Goal: Task Accomplishment & Management: Manage account settings

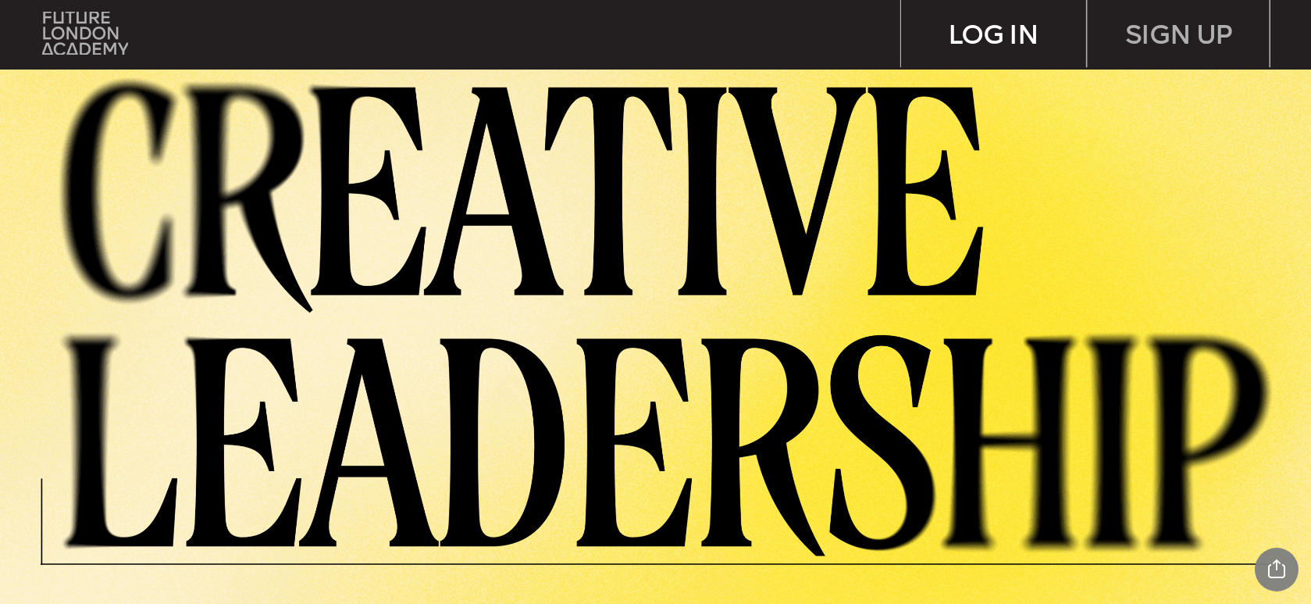
click at [1038, 41] on div "LOG IN" at bounding box center [993, 34] width 184 height 68
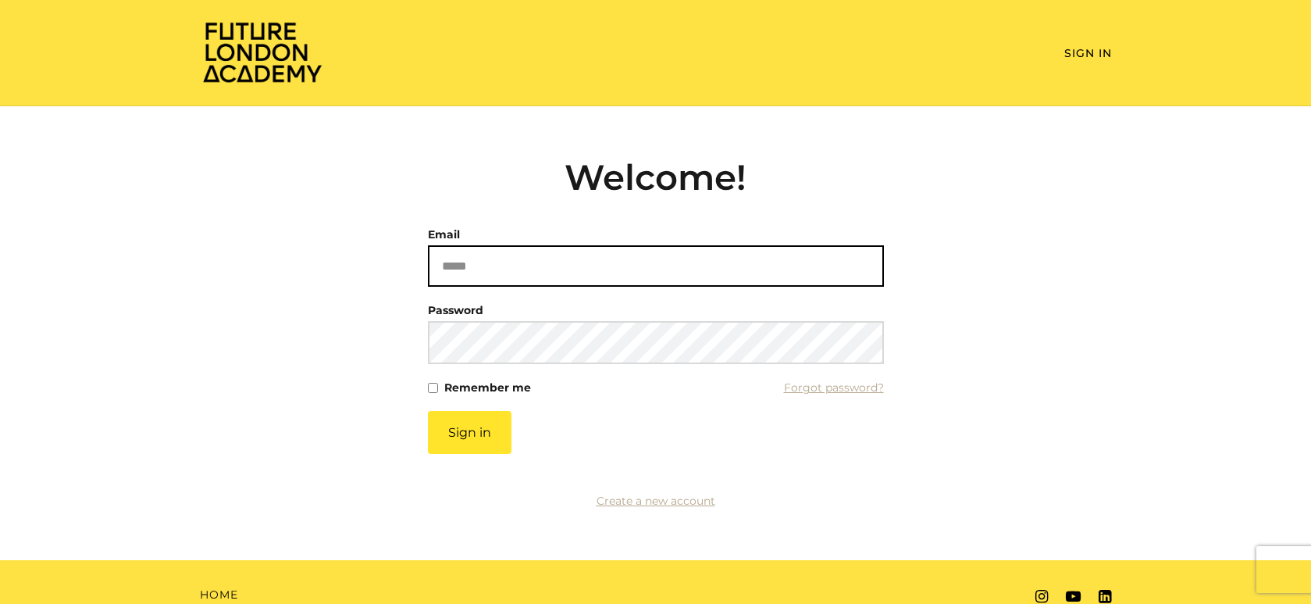
click at [554, 259] on input "Email" at bounding box center [656, 265] width 456 height 41
type input "**********"
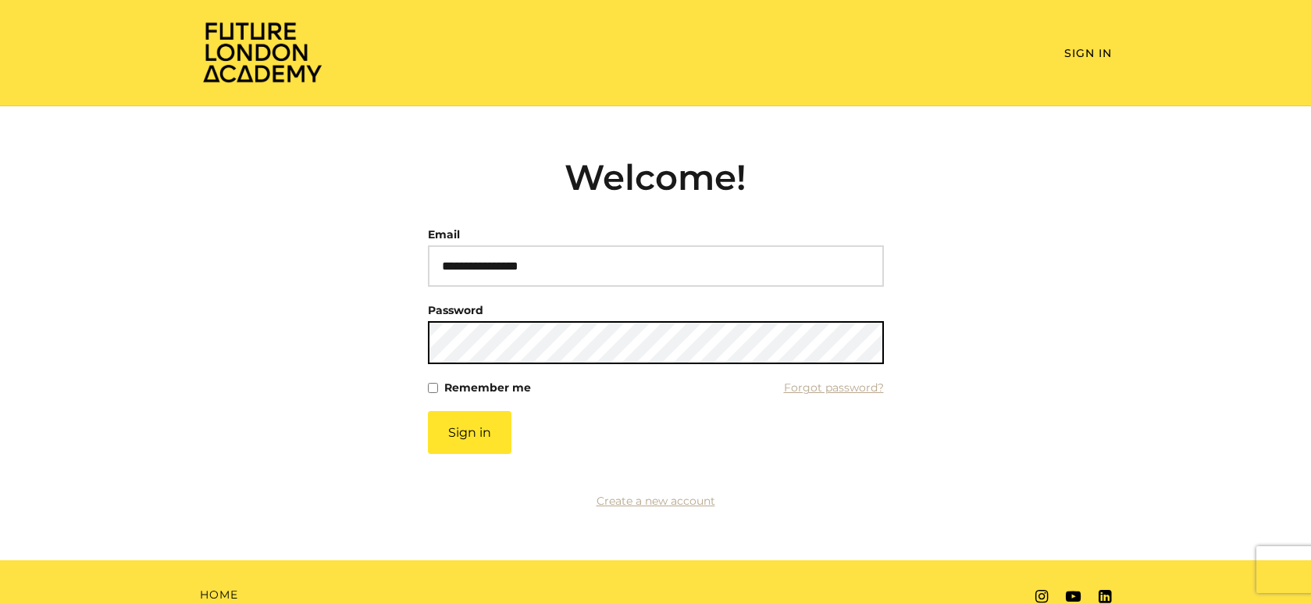
click at [428, 411] on button "Sign in" at bounding box center [470, 432] width 84 height 43
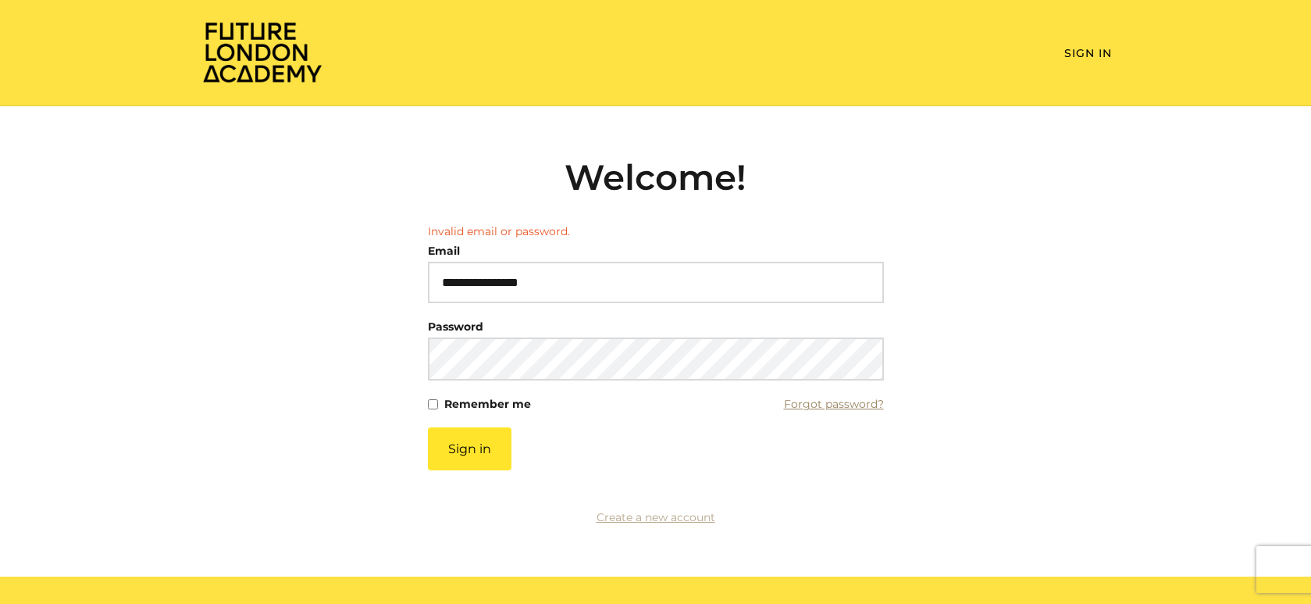
click at [839, 405] on link "Forgot password?" at bounding box center [834, 404] width 100 height 22
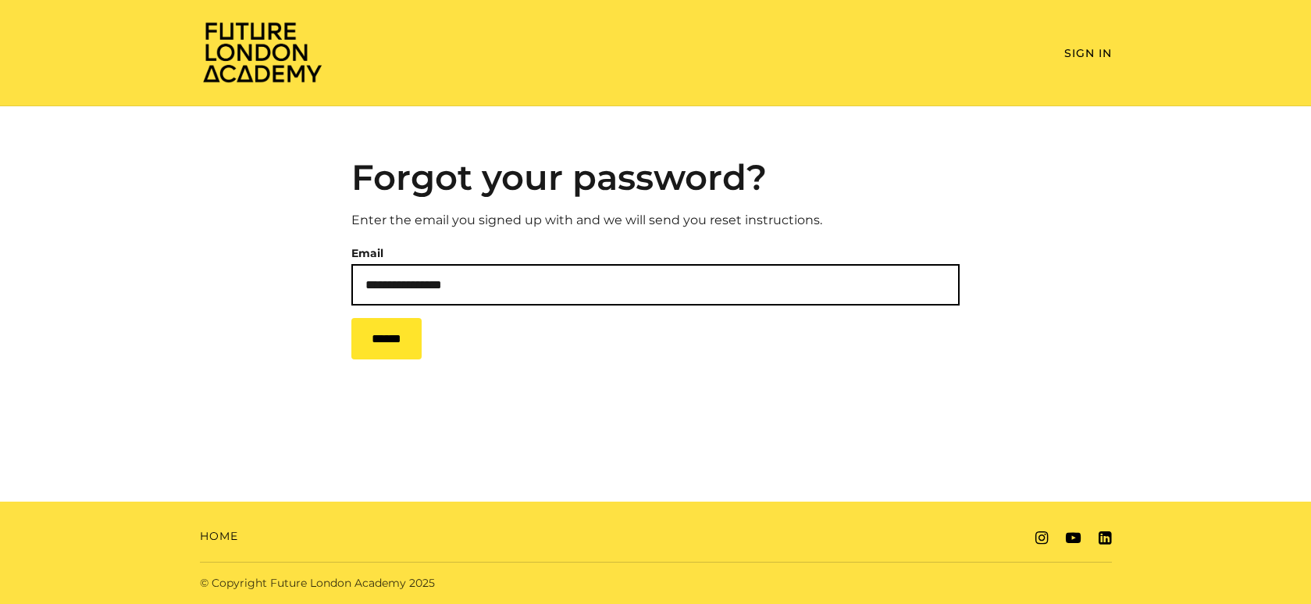
type input "**********"
click at [351, 318] on input "******" at bounding box center [386, 338] width 70 height 41
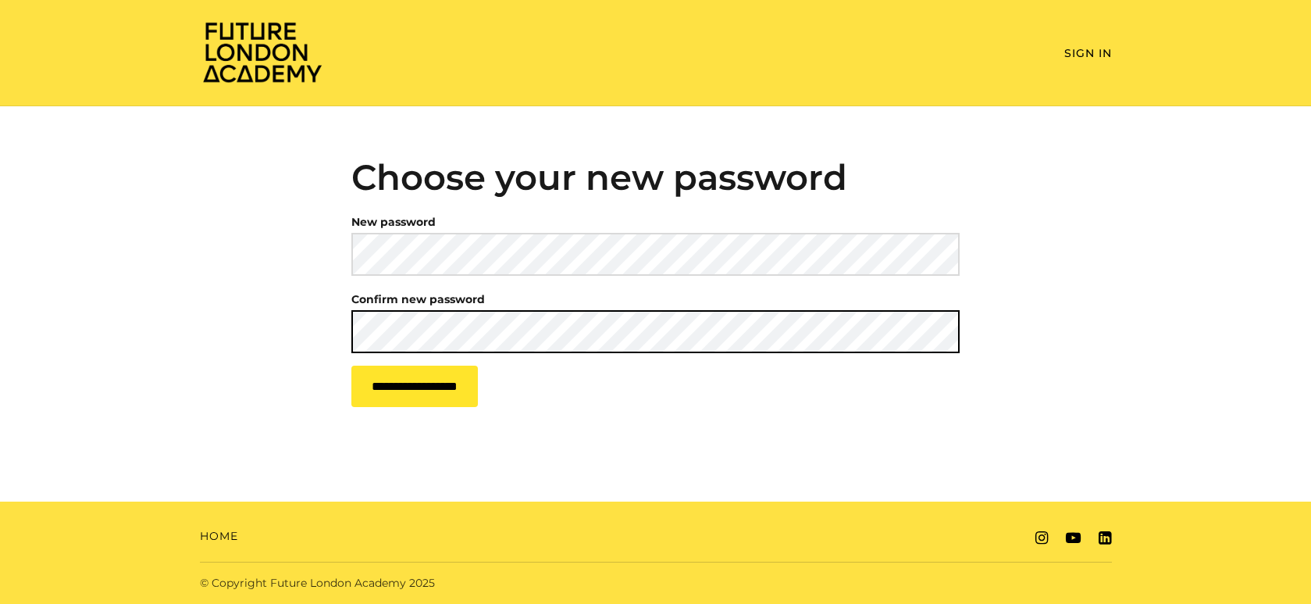
click at [351, 365] on input "**********" at bounding box center [414, 385] width 127 height 41
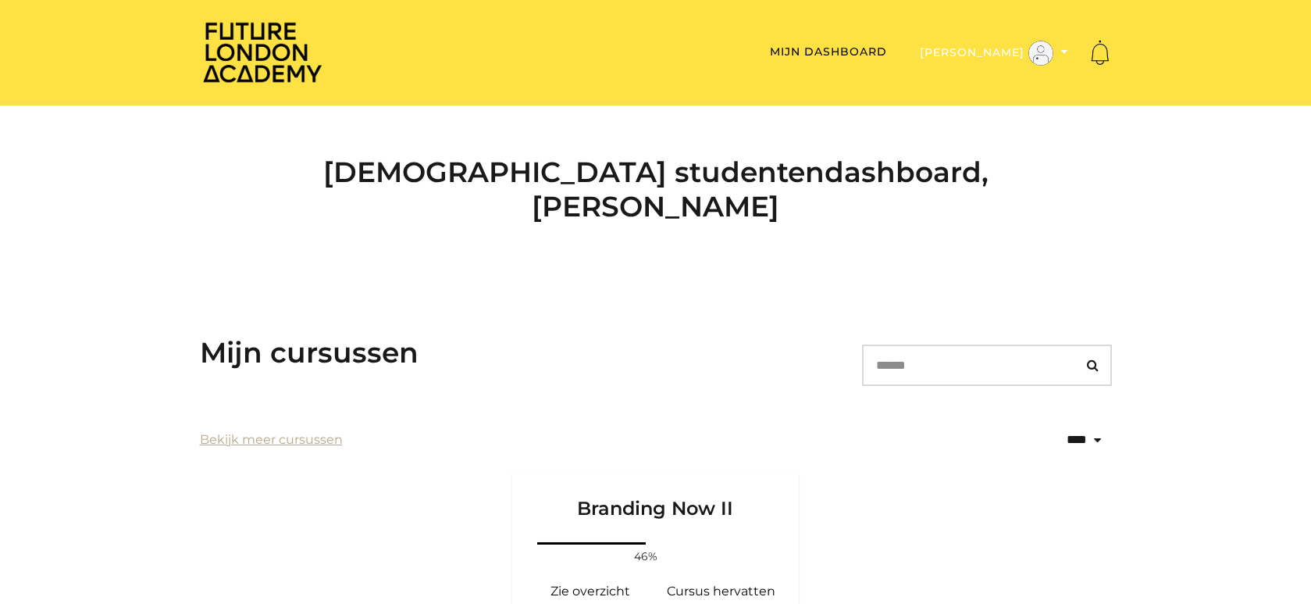
click at [1004, 55] on button "[PERSON_NAME]" at bounding box center [994, 53] width 158 height 27
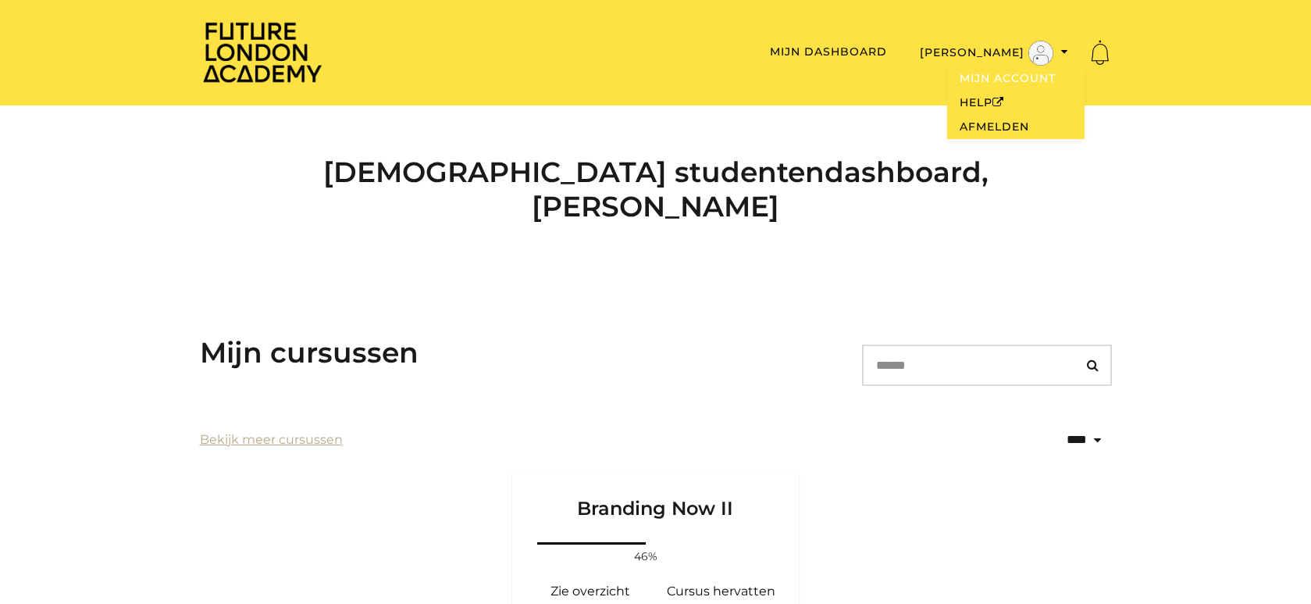
click at [1001, 77] on link "Mijn account" at bounding box center [1015, 78] width 137 height 24
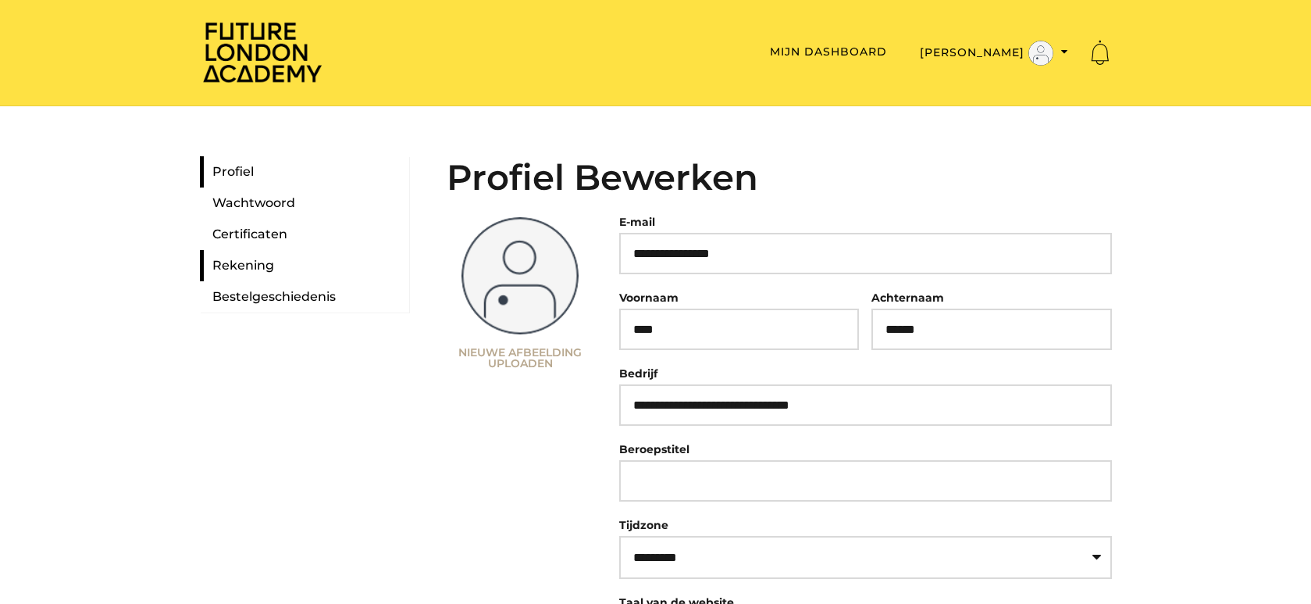
click at [257, 265] on link "Rekening" at bounding box center [304, 265] width 209 height 31
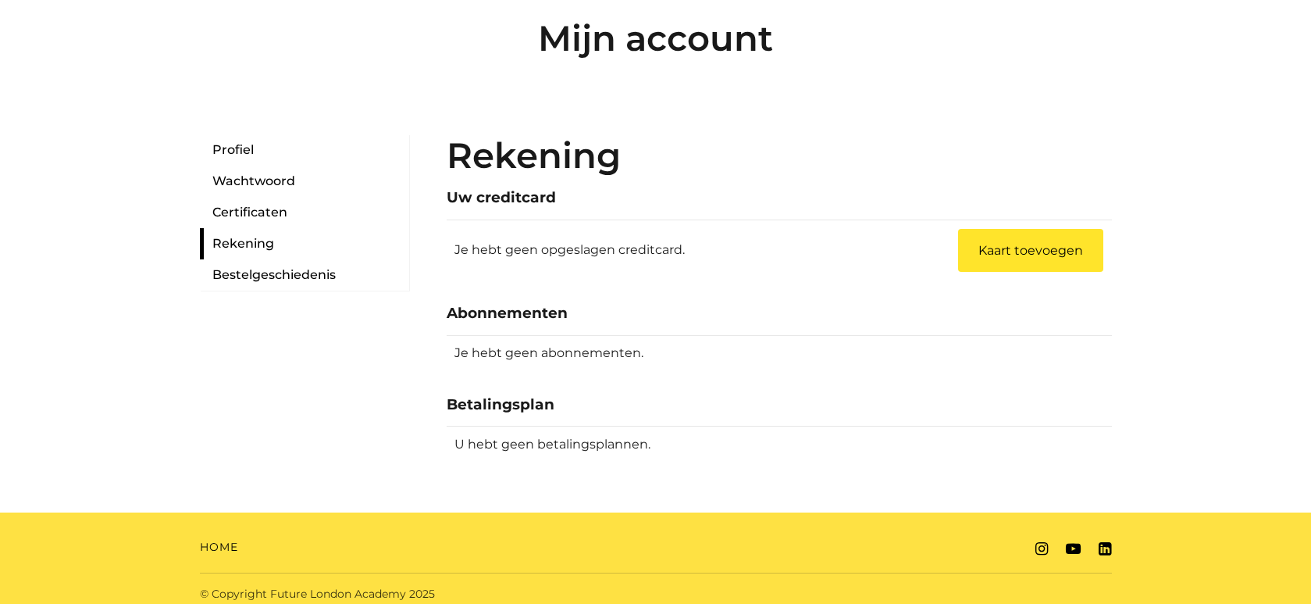
scroll to position [150, 0]
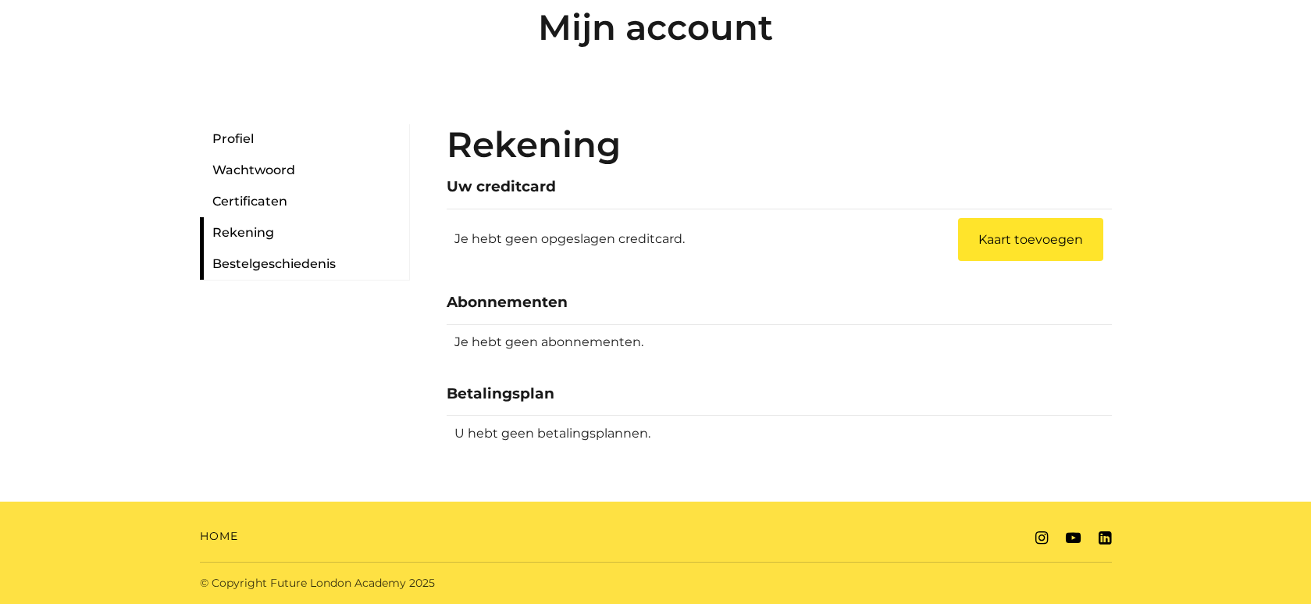
click at [291, 265] on link "Bestelgeschiedenis" at bounding box center [304, 263] width 209 height 31
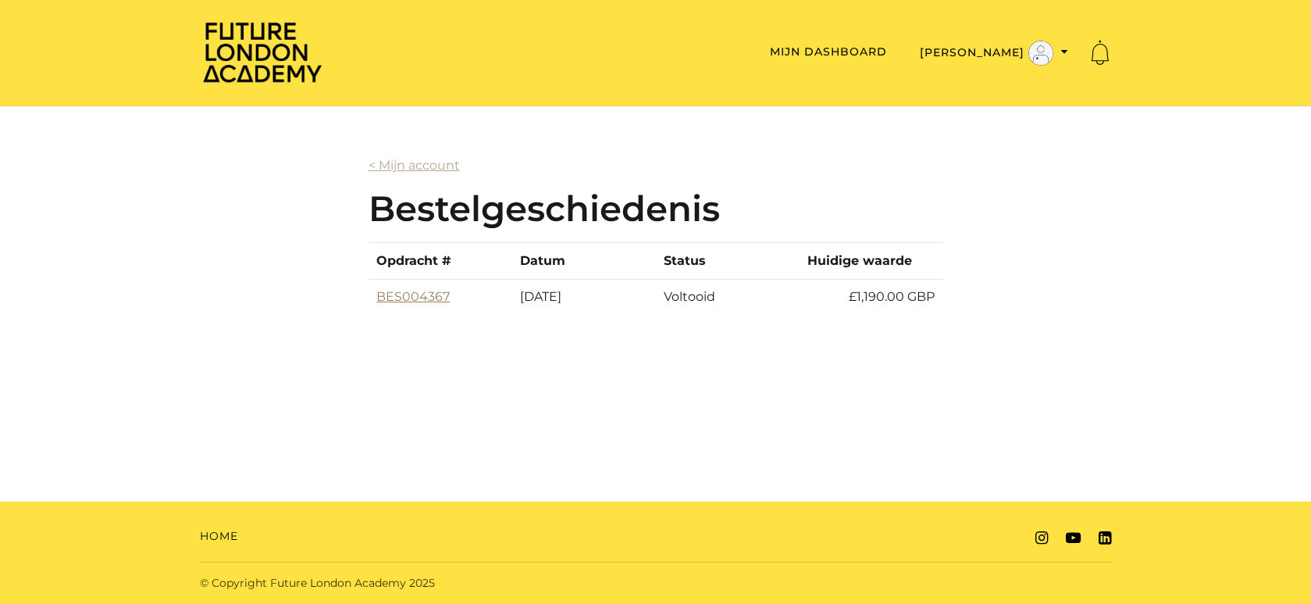
click at [416, 298] on link "BES004367" at bounding box center [412, 296] width 73 height 15
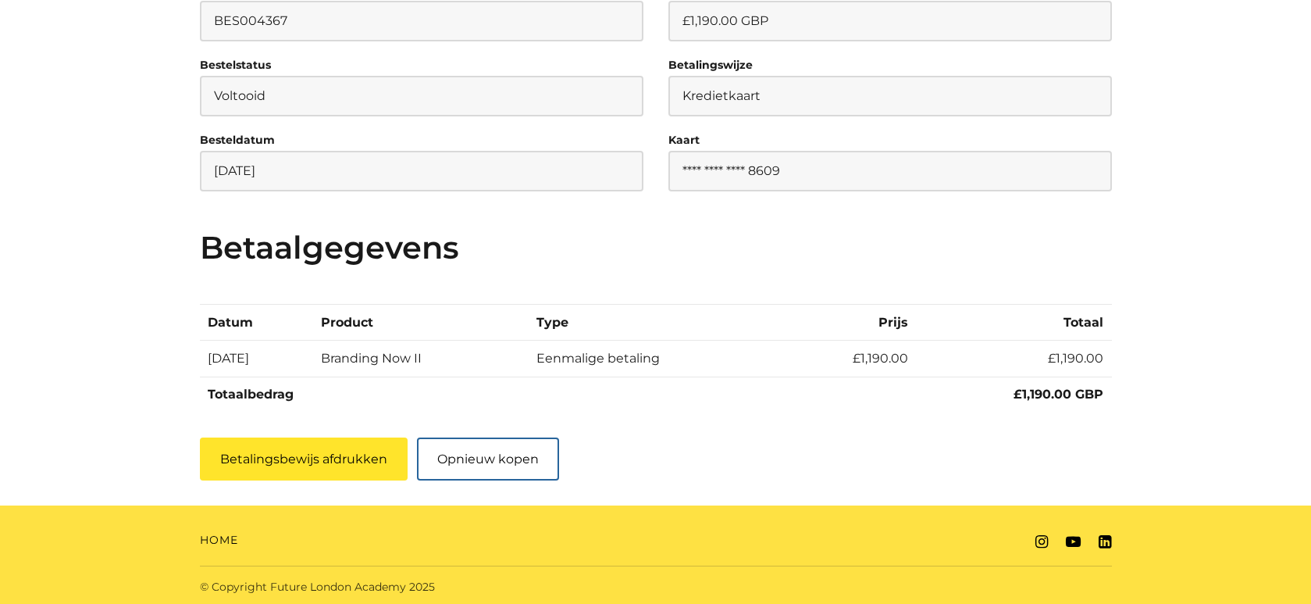
scroll to position [295, 0]
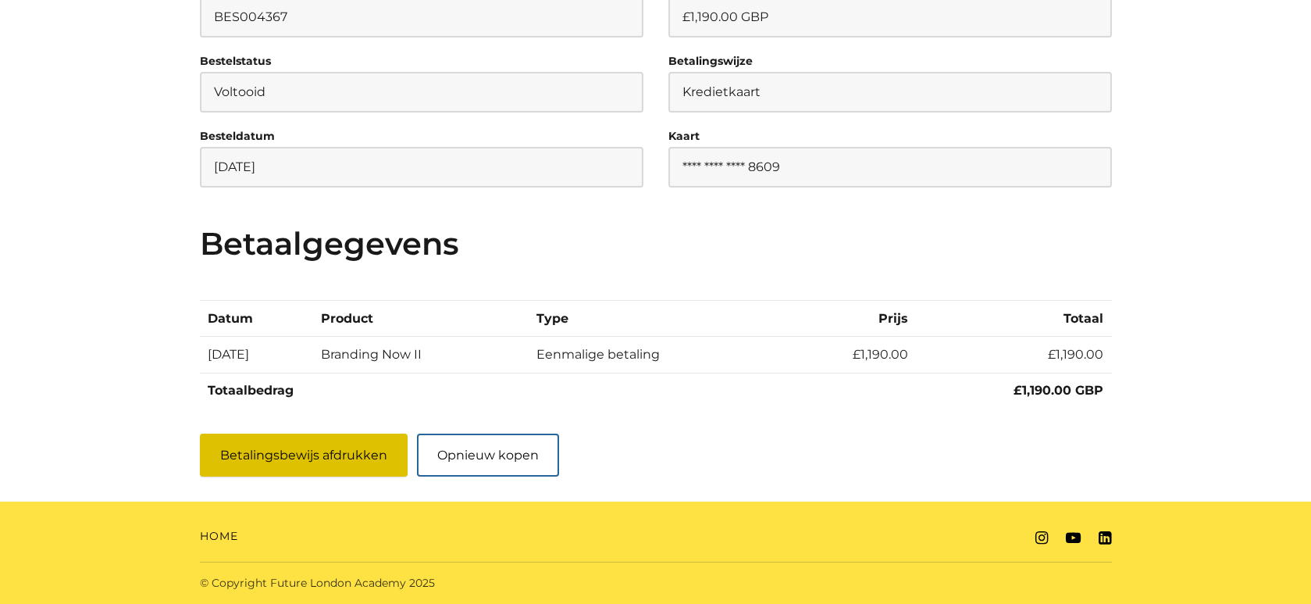
click at [311, 455] on button "Betalingsbewijs afdrukken" at bounding box center [304, 454] width 208 height 43
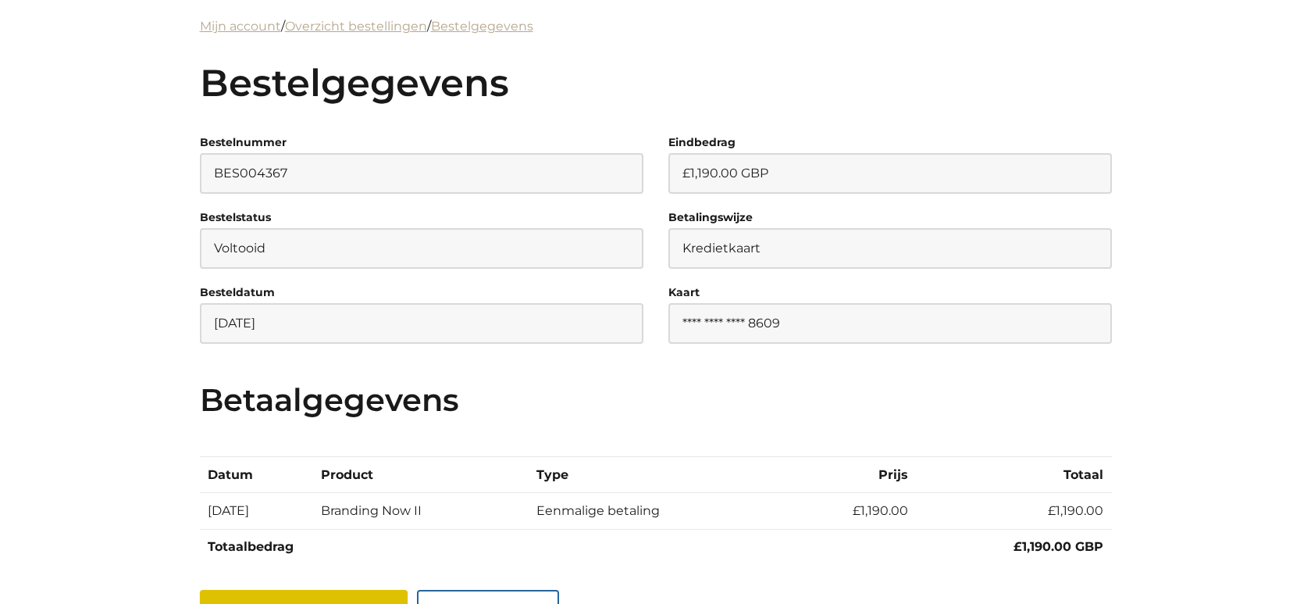
scroll to position [0, 0]
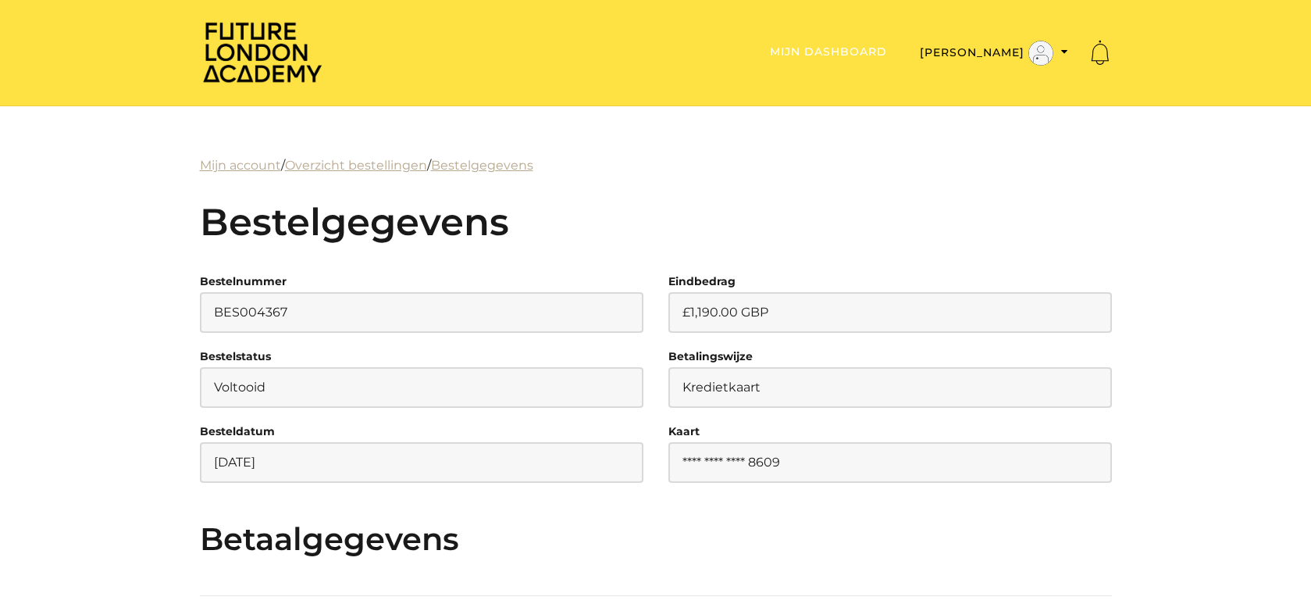
click at [887, 51] on link "Mijn dashboard" at bounding box center [828, 52] width 117 height 14
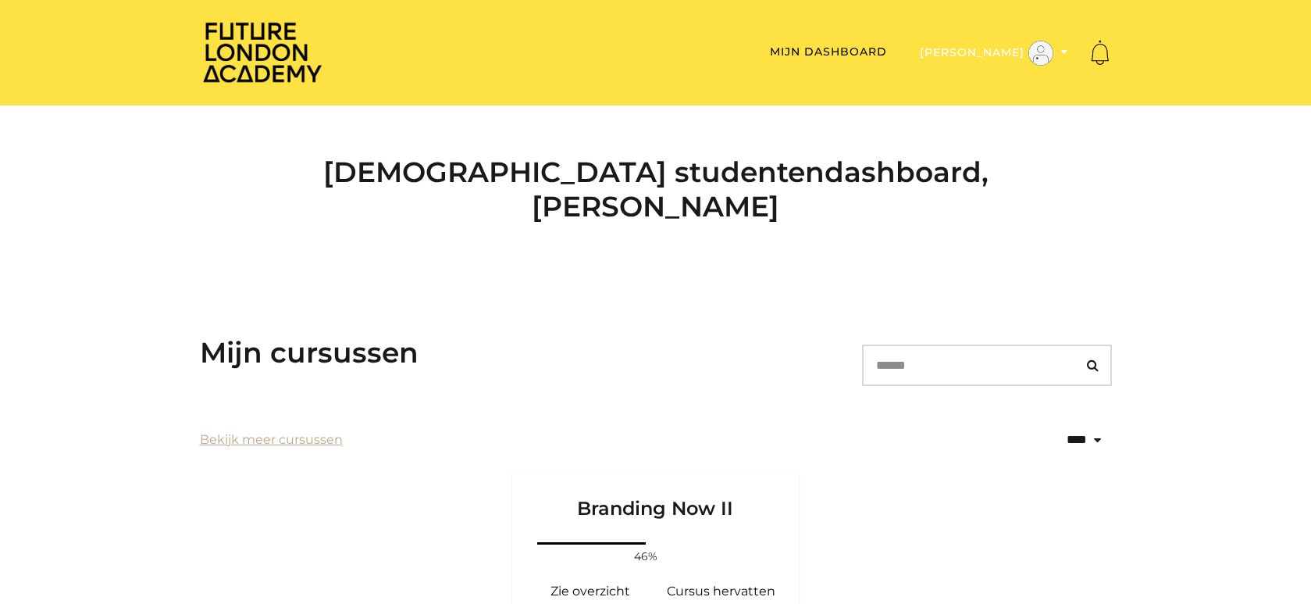
click at [1010, 49] on button "[PERSON_NAME]" at bounding box center [994, 53] width 158 height 27
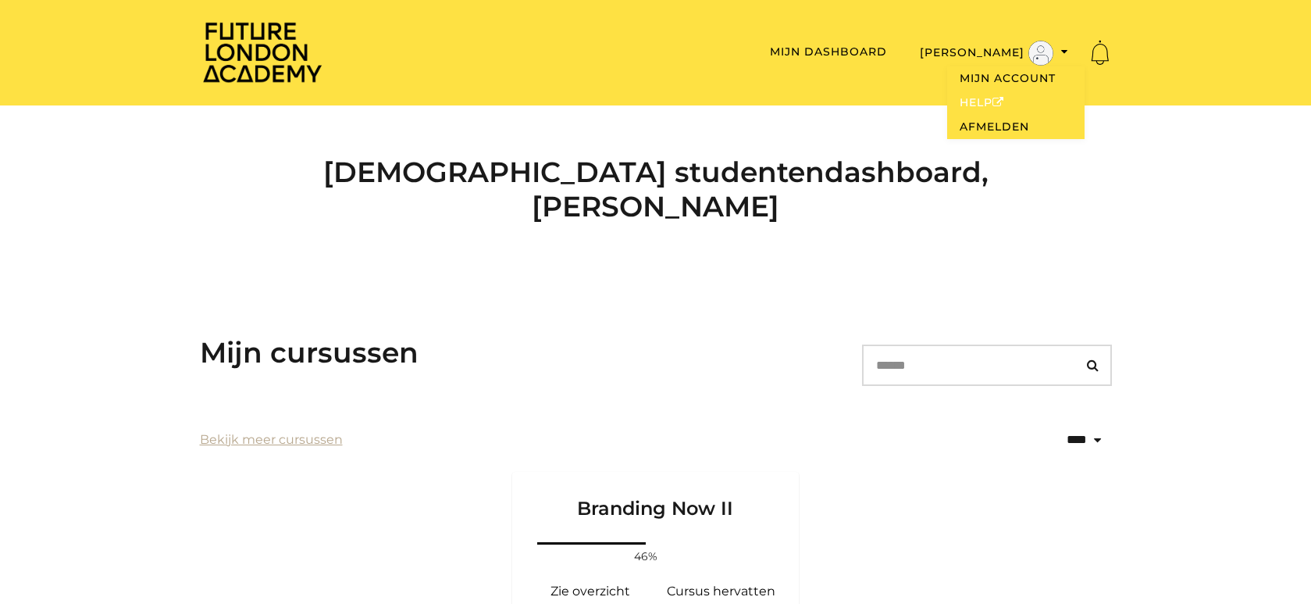
click at [977, 102] on link "Help" at bounding box center [1015, 103] width 137 height 24
click at [849, 52] on link "Mijn dashboard" at bounding box center [828, 52] width 117 height 14
click at [1102, 55] on icon "Toggle Notification Pane" at bounding box center [1099, 52] width 25 height 25
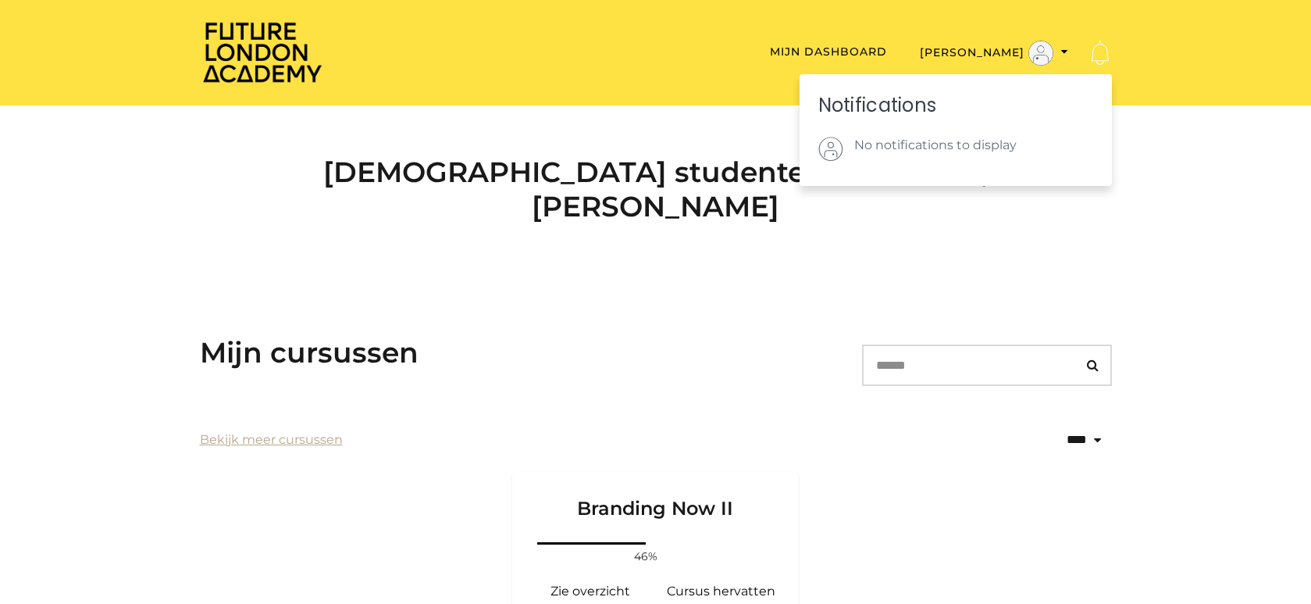
click at [1102, 55] on icon "Toggle Notification Pane" at bounding box center [1099, 52] width 25 height 25
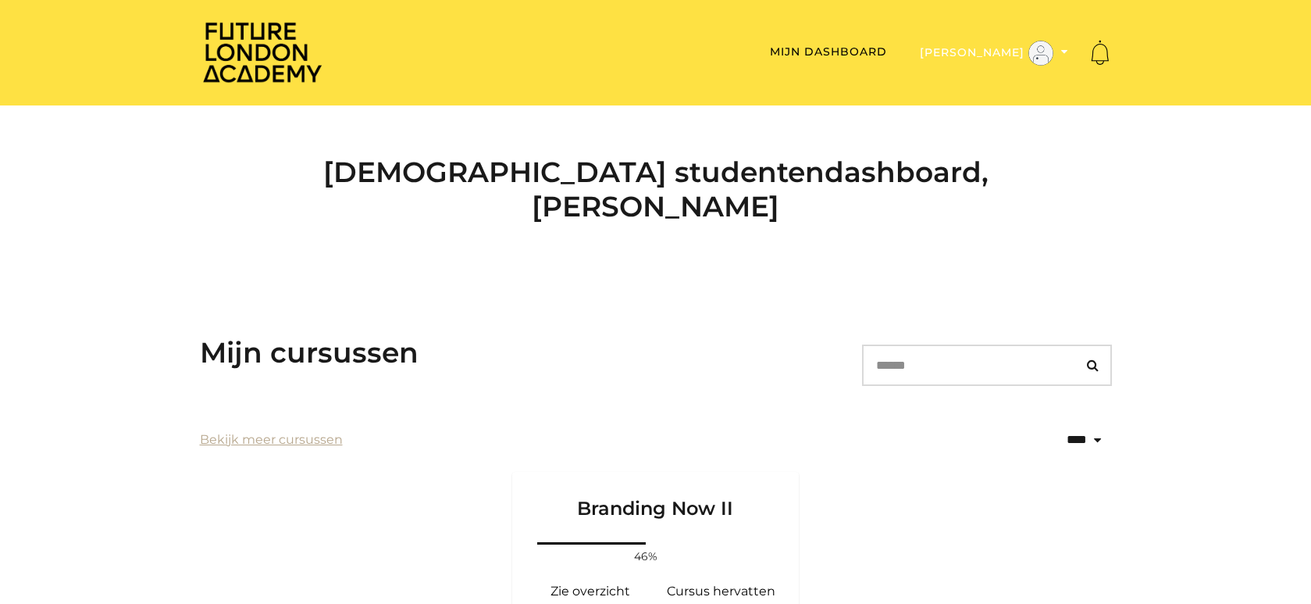
click at [1025, 49] on button "[PERSON_NAME]" at bounding box center [994, 53] width 158 height 27
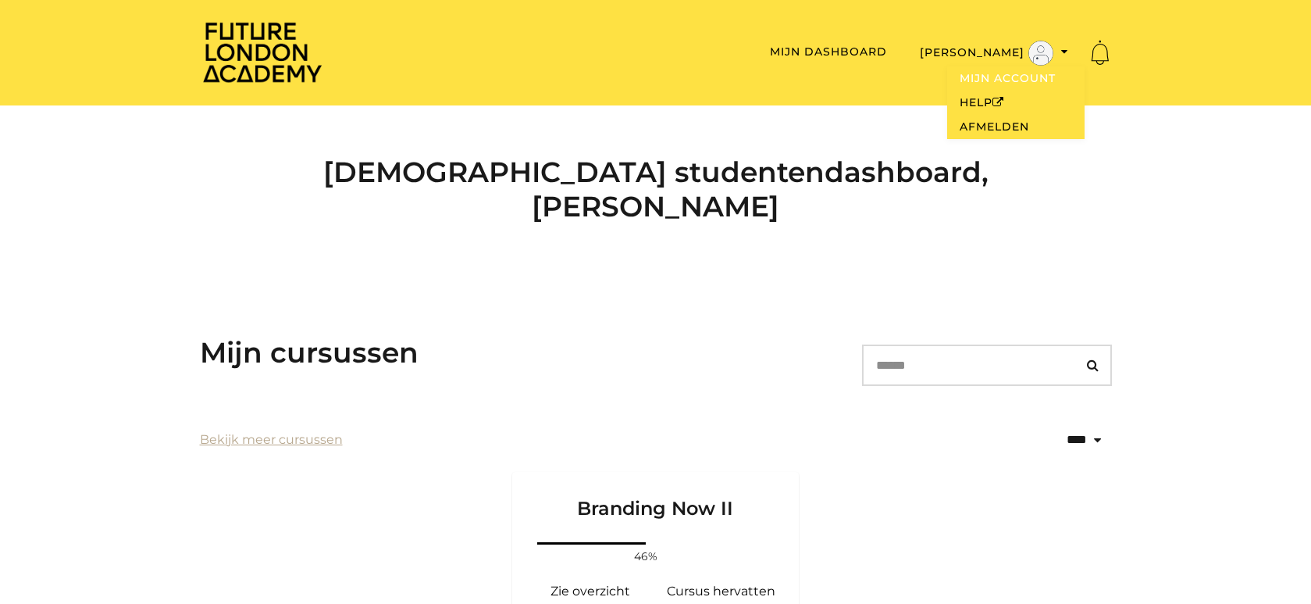
click at [1006, 84] on link "Mijn account" at bounding box center [1015, 78] width 137 height 24
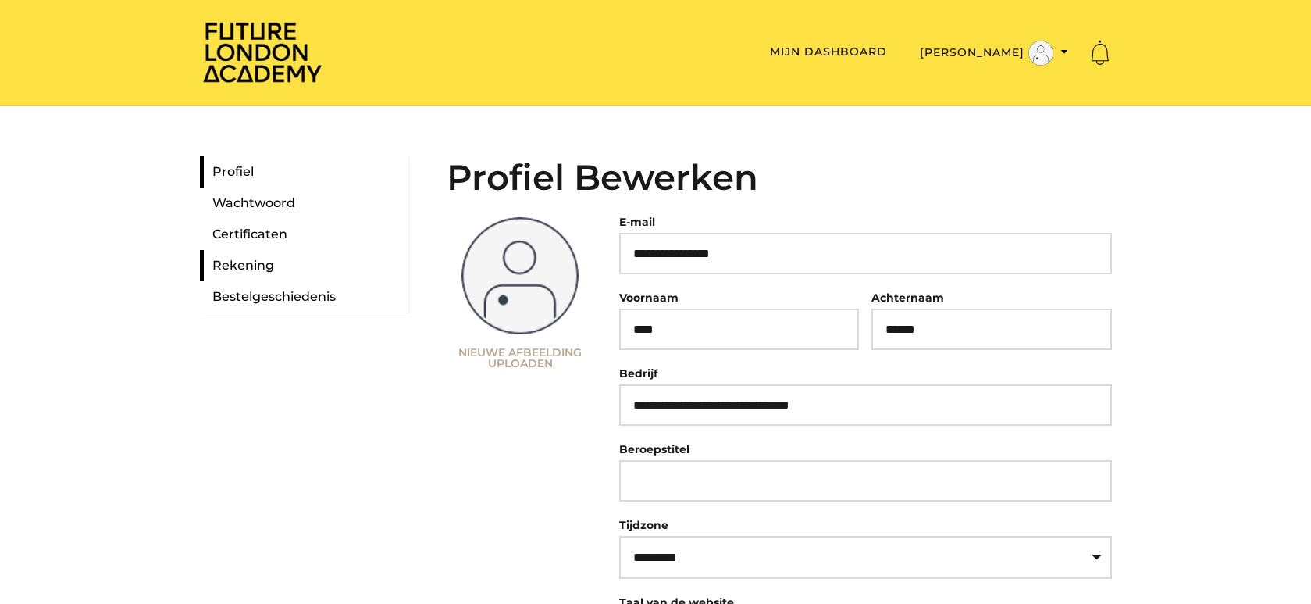
click at [255, 262] on link "Rekening" at bounding box center [304, 265] width 209 height 31
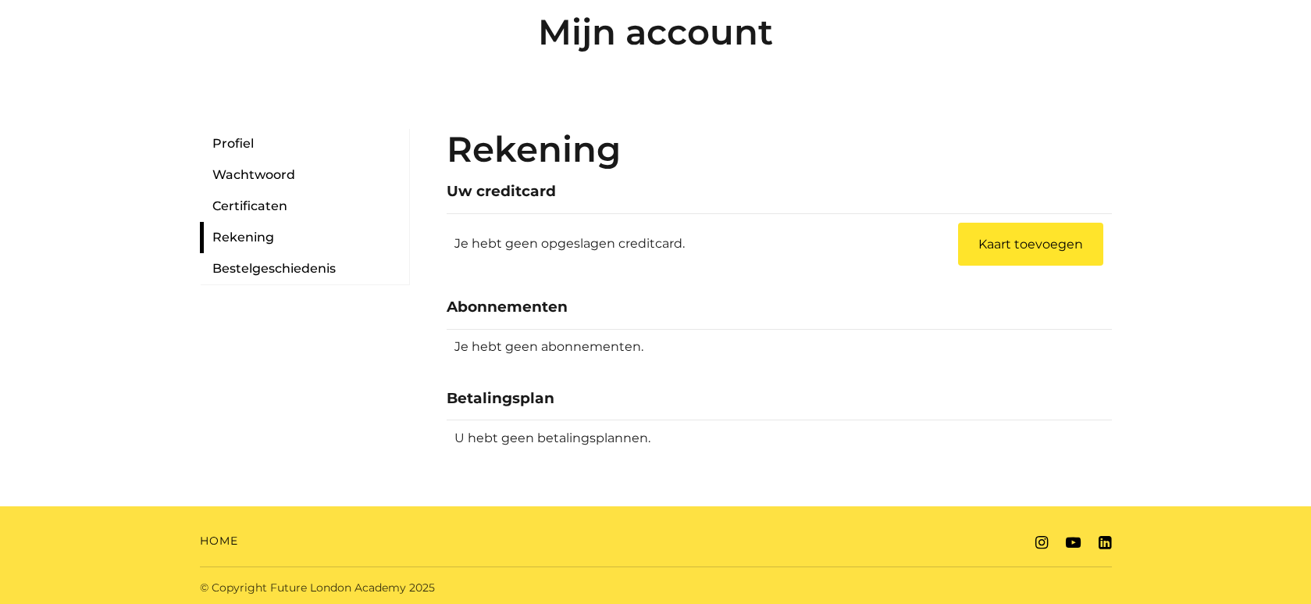
scroll to position [150, 0]
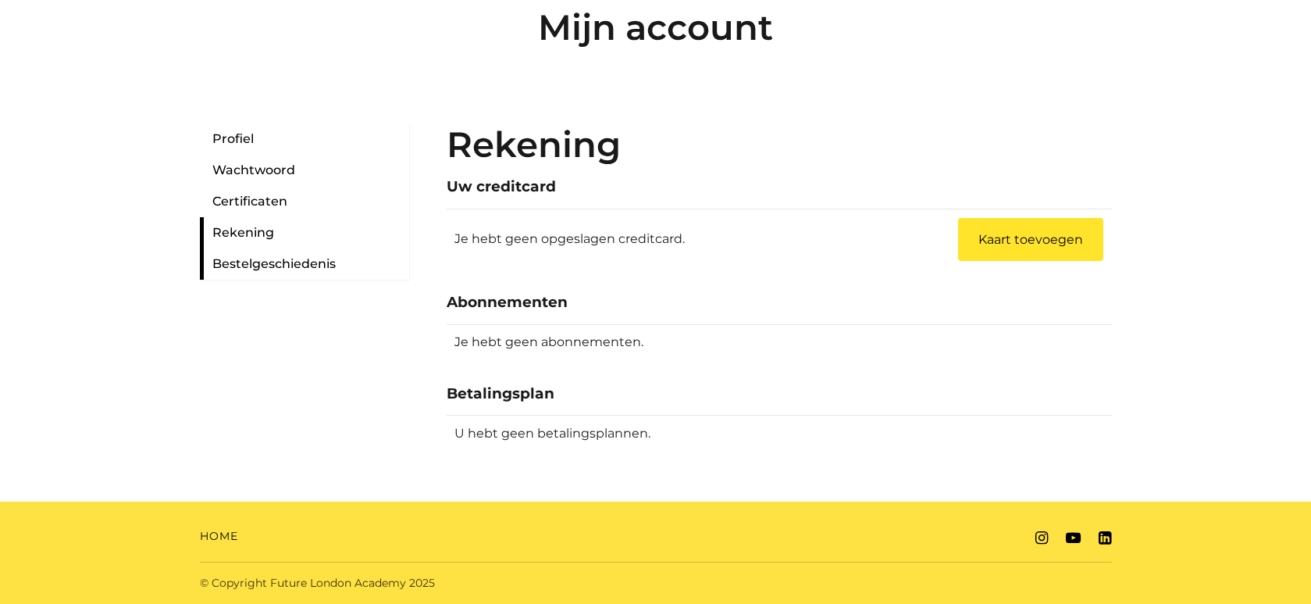
click at [258, 265] on link "Bestelgeschiedenis" at bounding box center [304, 263] width 209 height 31
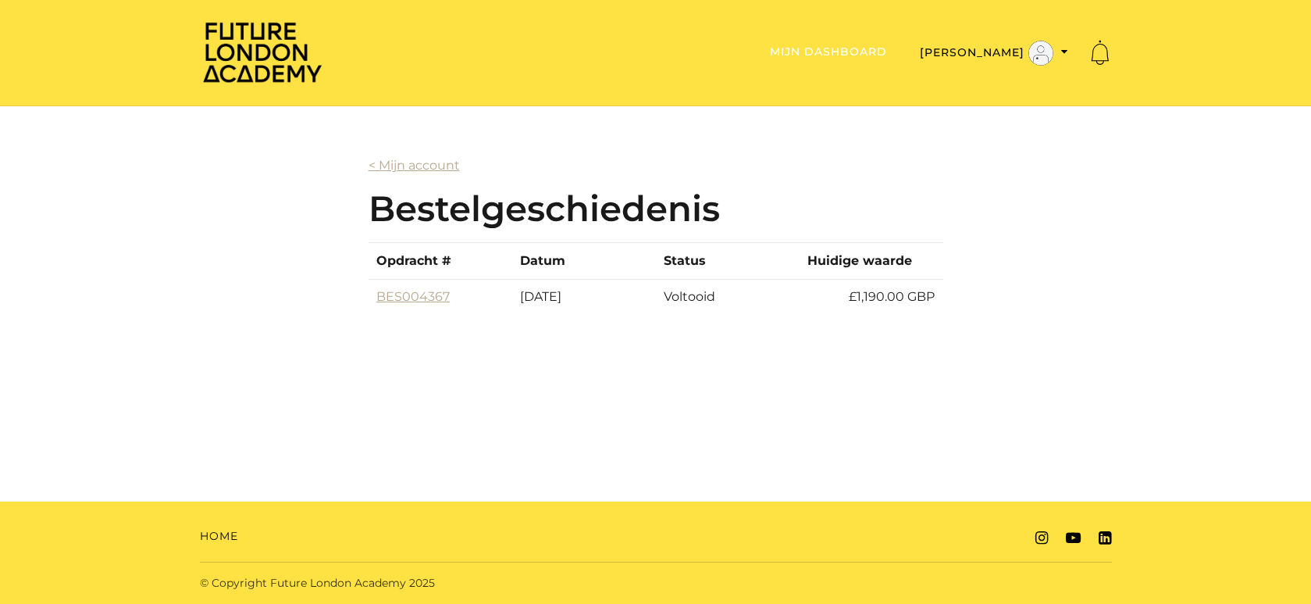
click at [870, 57] on link "Mijn dashboard" at bounding box center [828, 52] width 117 height 14
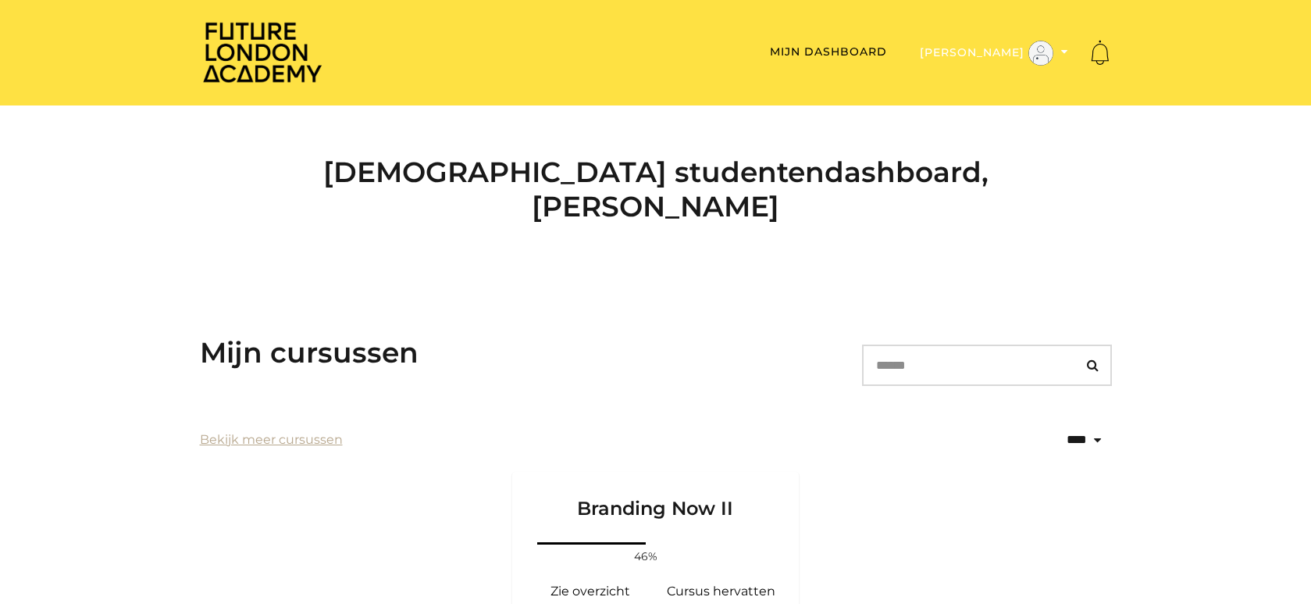
click at [1046, 54] on img "Schakelmenu" at bounding box center [1040, 53] width 25 height 25
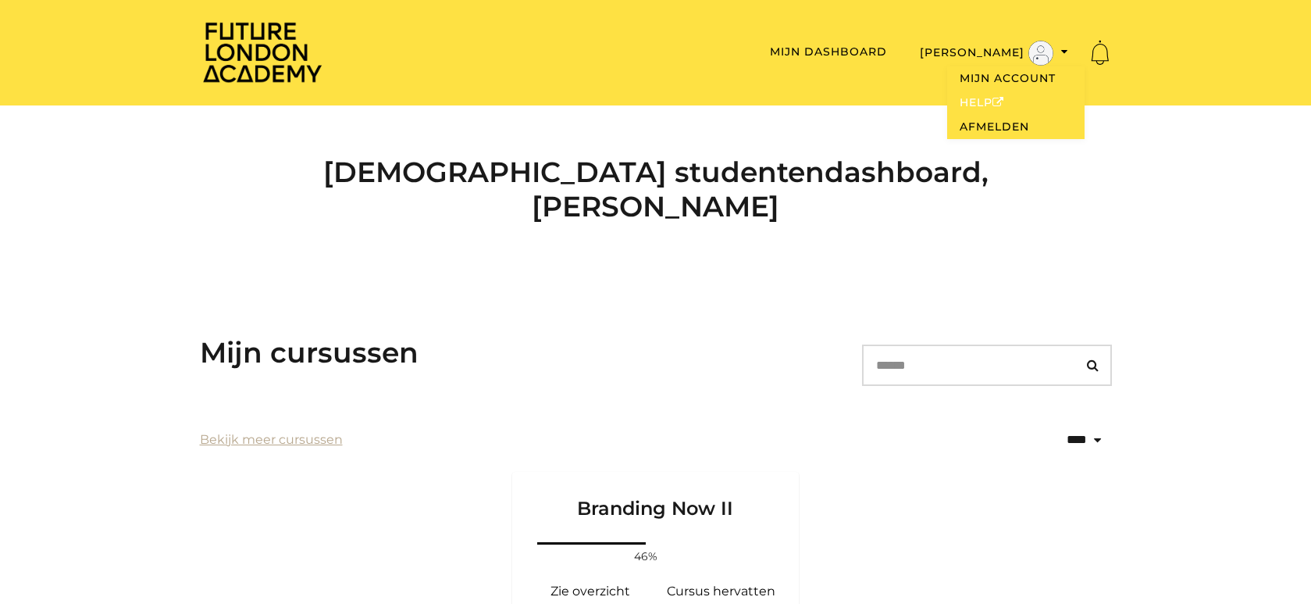
click at [984, 103] on link "Help" at bounding box center [1015, 103] width 137 height 24
click at [997, 80] on link "Mijn account" at bounding box center [1015, 78] width 137 height 24
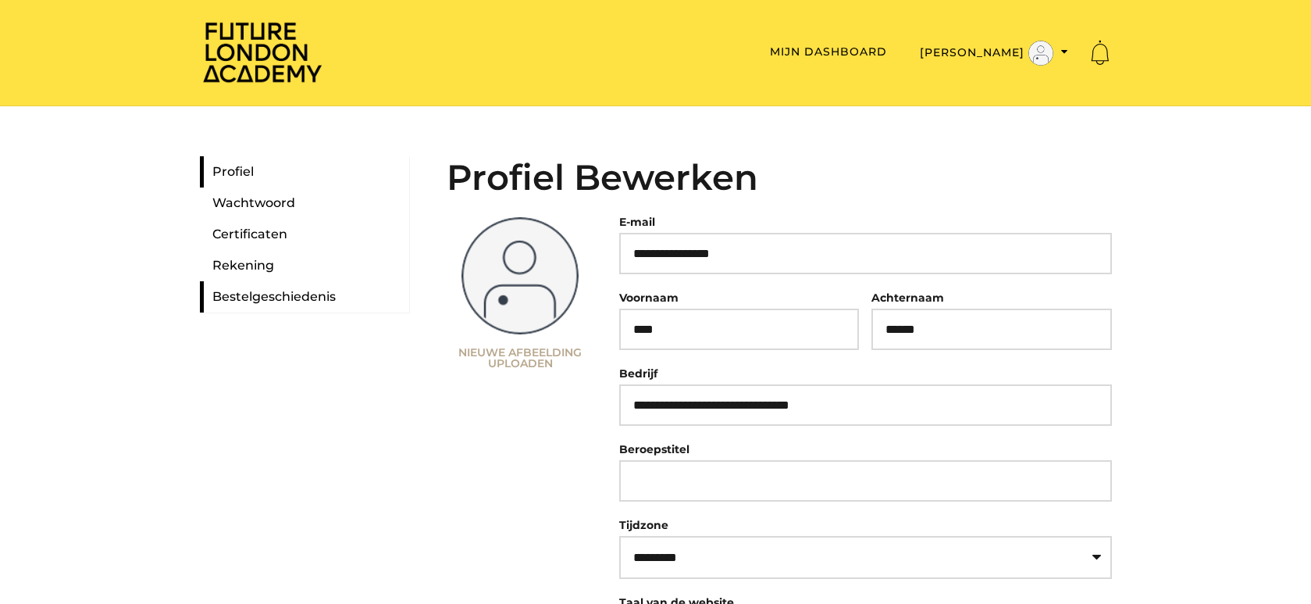
click at [245, 305] on link "Bestelgeschiedenis" at bounding box center [304, 296] width 209 height 31
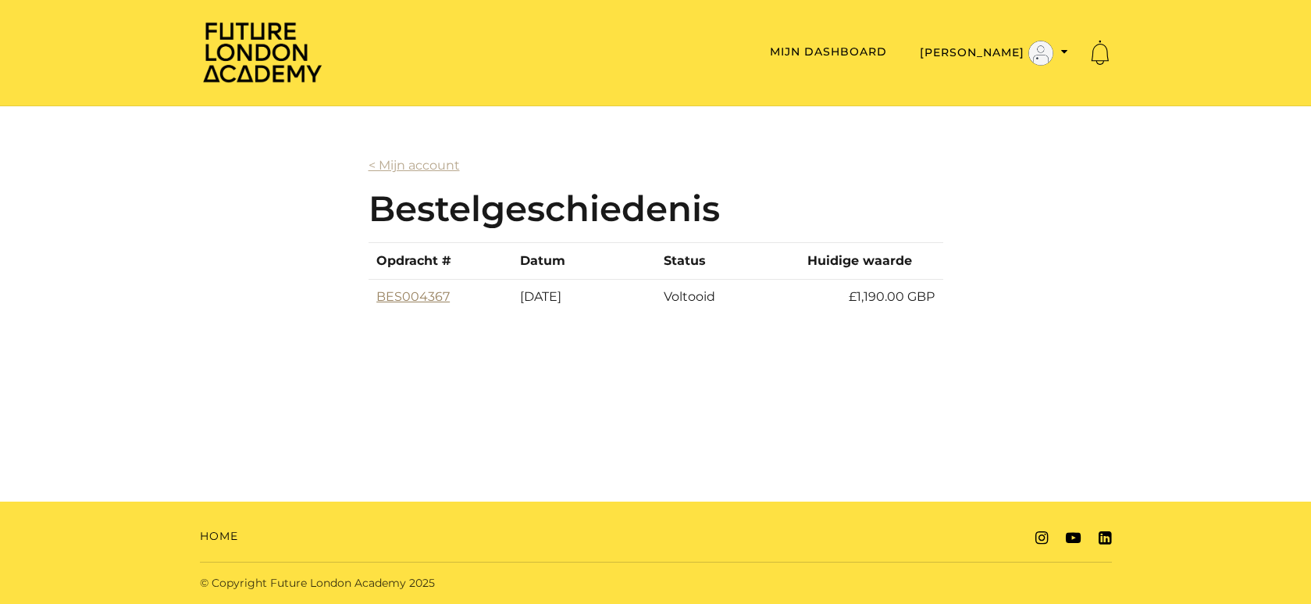
drag, startPoint x: 478, startPoint y: 294, endPoint x: 377, endPoint y: 294, distance: 100.7
click at [377, 294] on td "BES004367" at bounding box center [441, 297] width 144 height 36
copy link "BES004367"
